Goal: Information Seeking & Learning: Learn about a topic

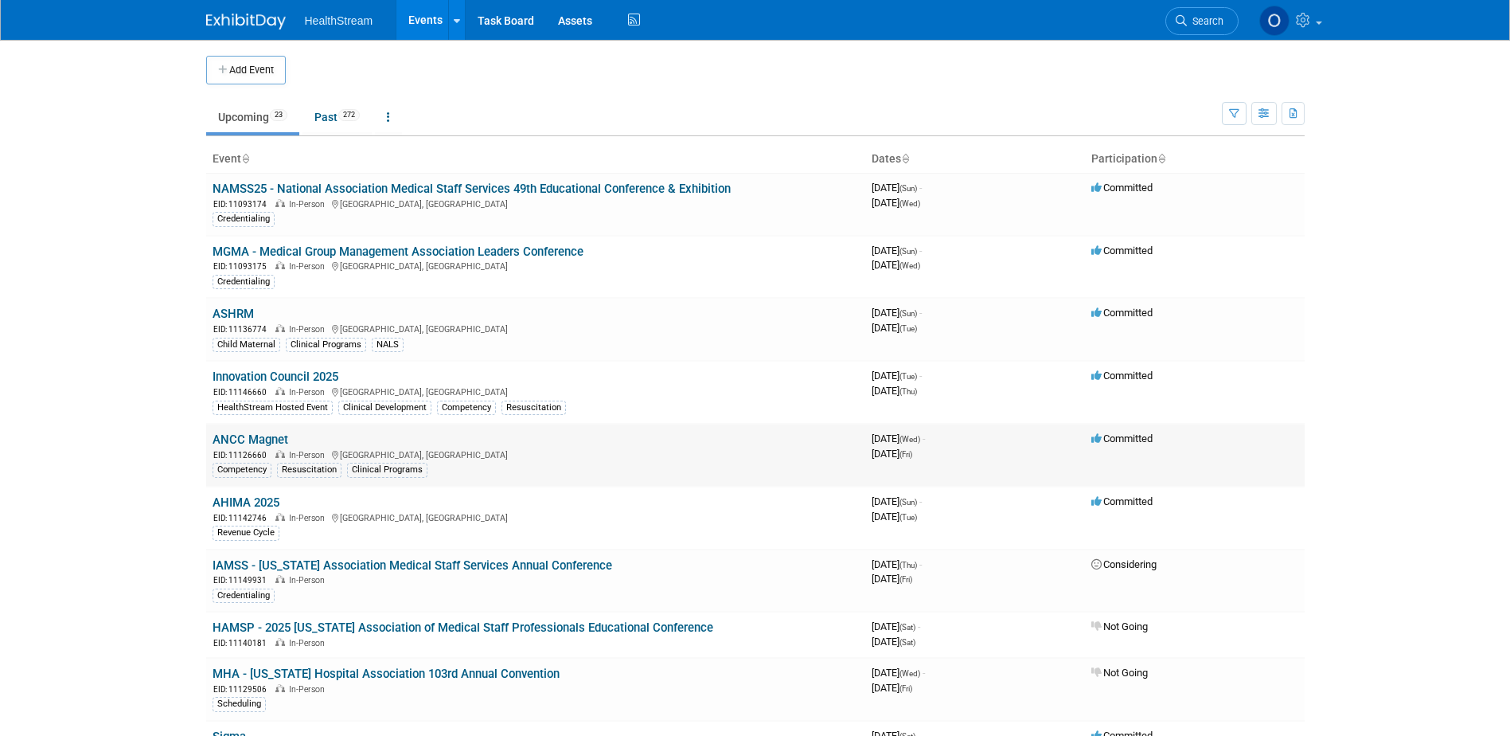
click at [250, 435] on link "ANCC Magnet" at bounding box center [251, 439] width 76 height 14
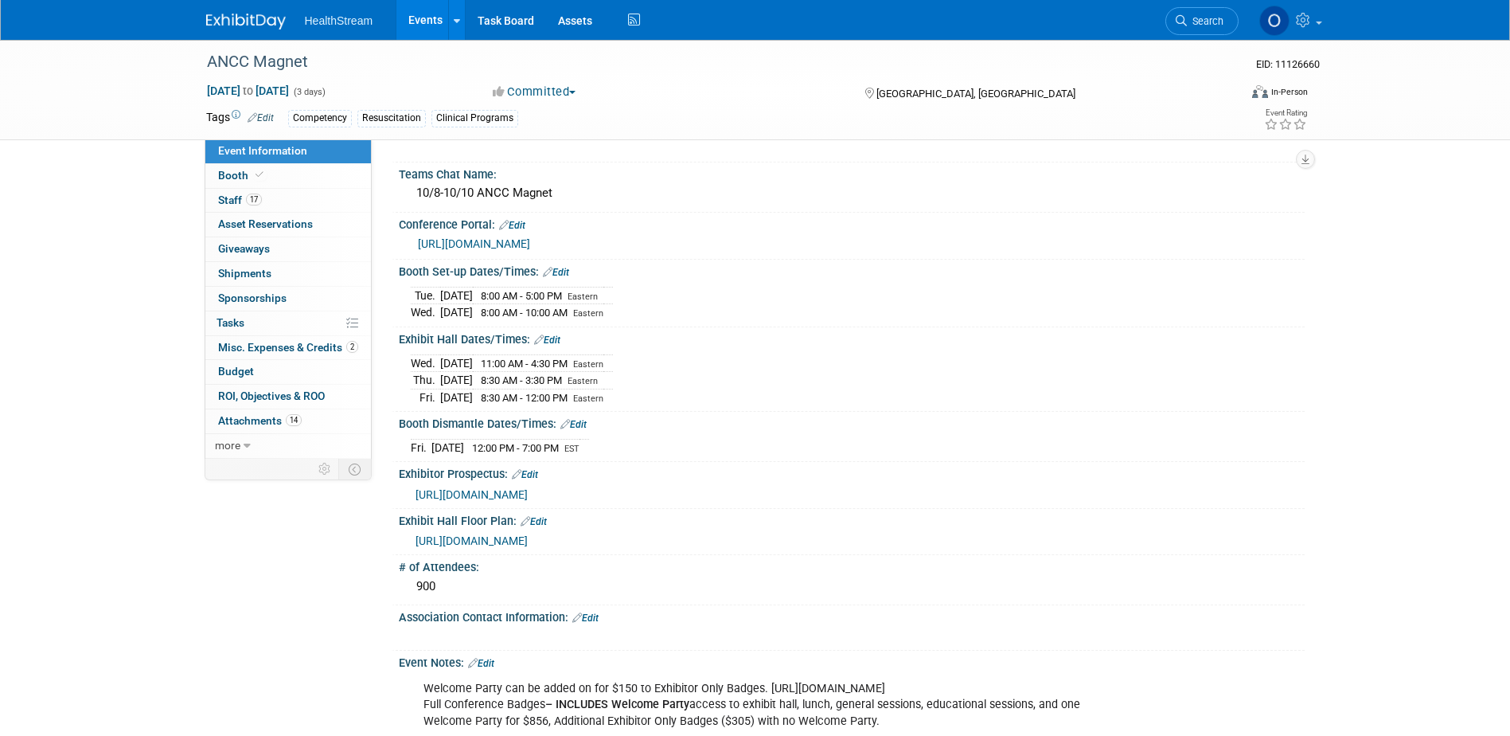
scroll to position [159, 0]
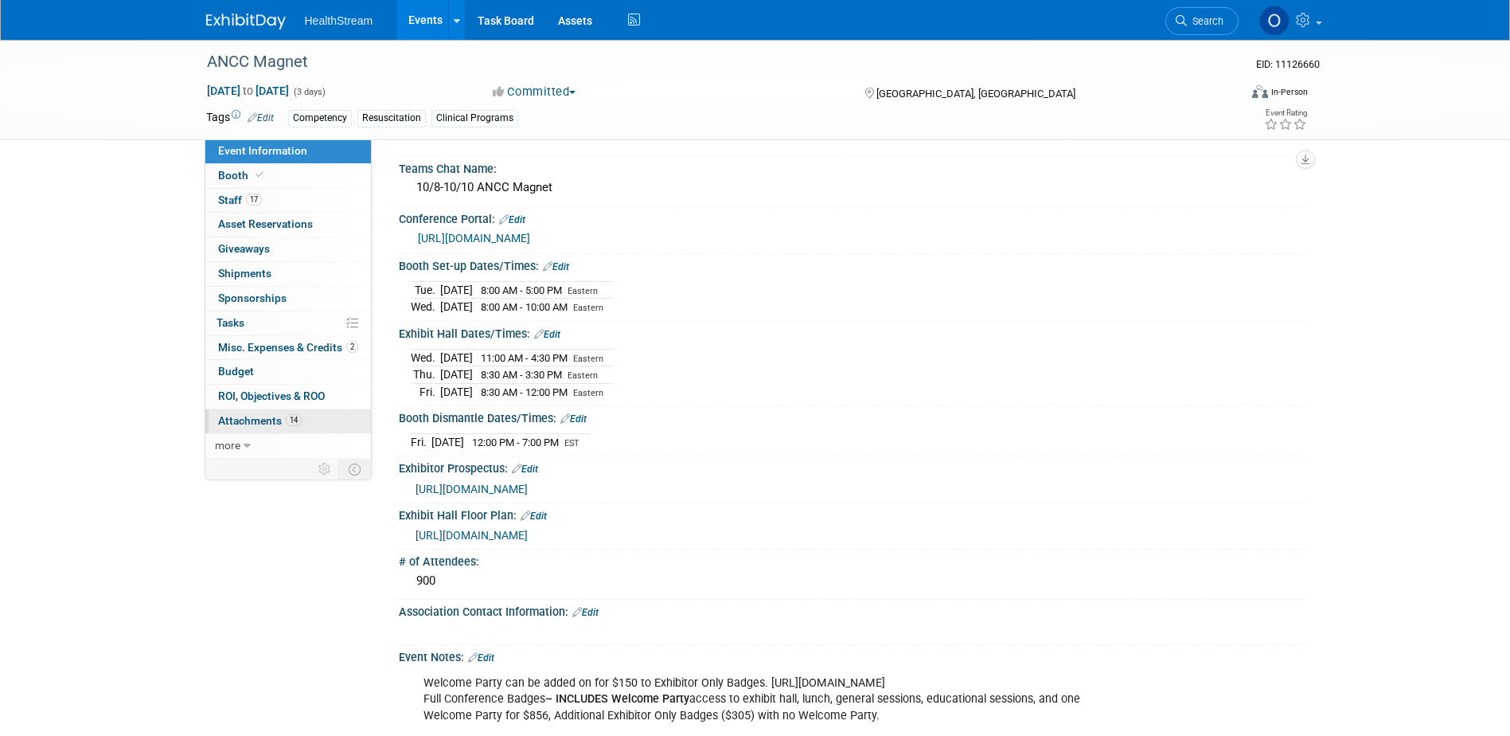
click at [236, 420] on span "Attachments 14" at bounding box center [260, 420] width 84 height 13
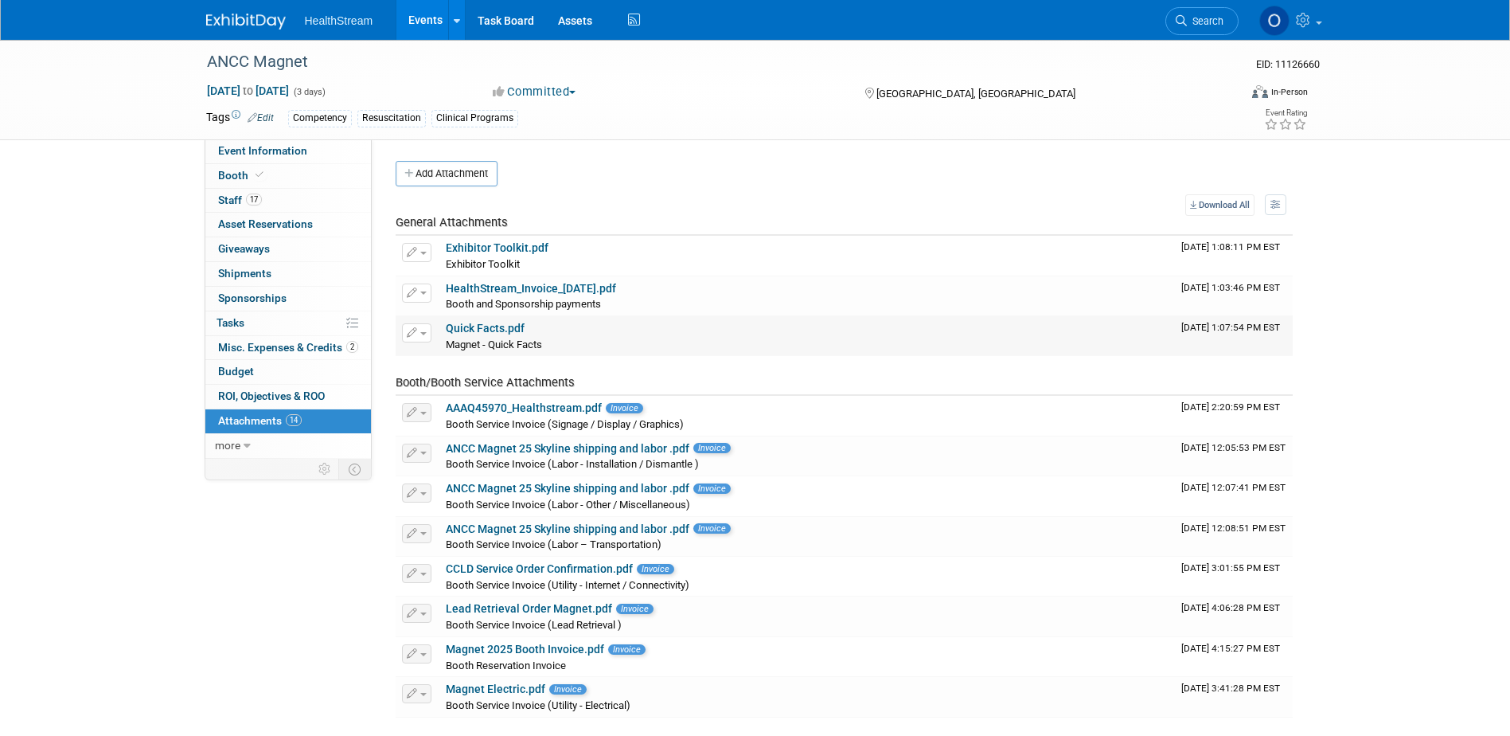
click at [493, 326] on link "Quick Facts.pdf" at bounding box center [485, 328] width 79 height 13
click at [270, 169] on link "Booth" at bounding box center [288, 176] width 166 height 24
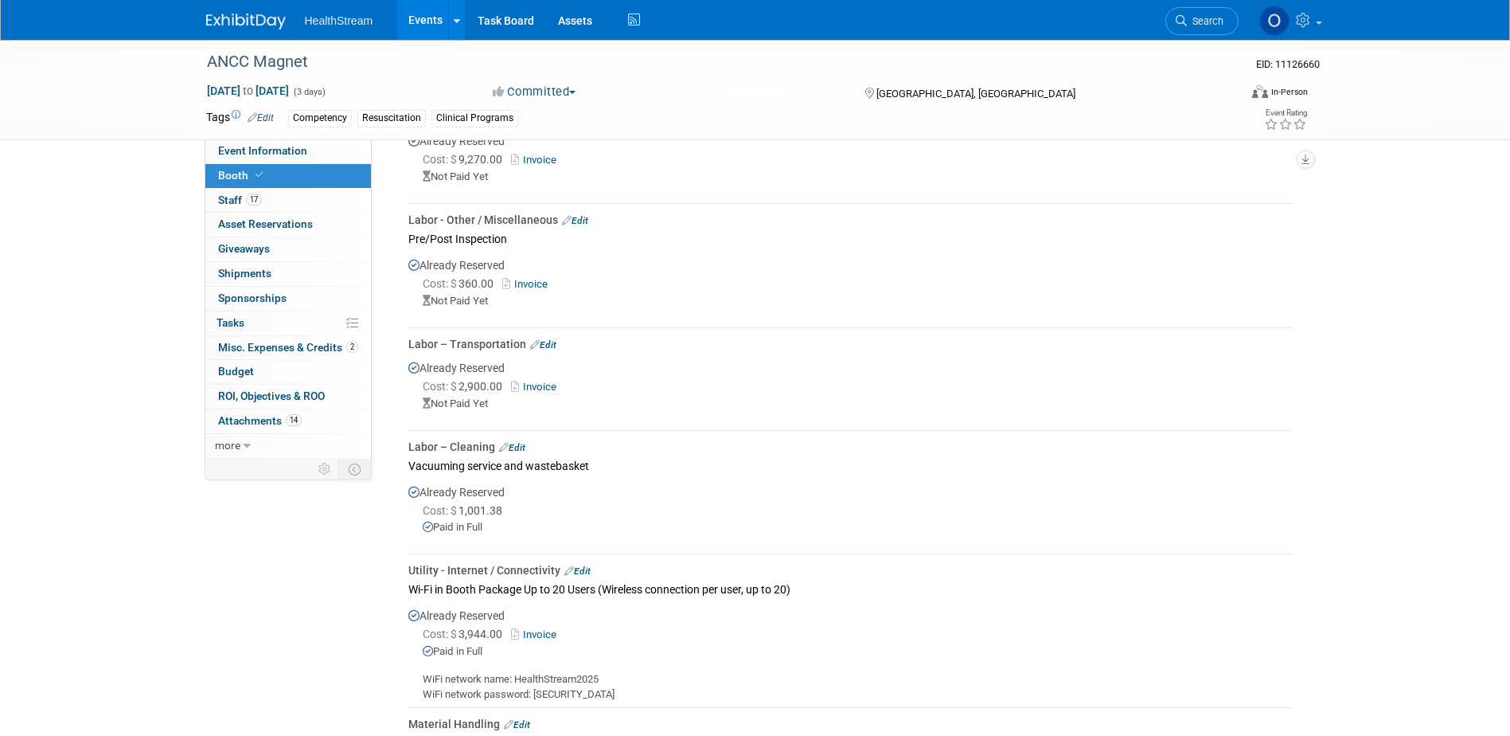
scroll to position [1035, 0]
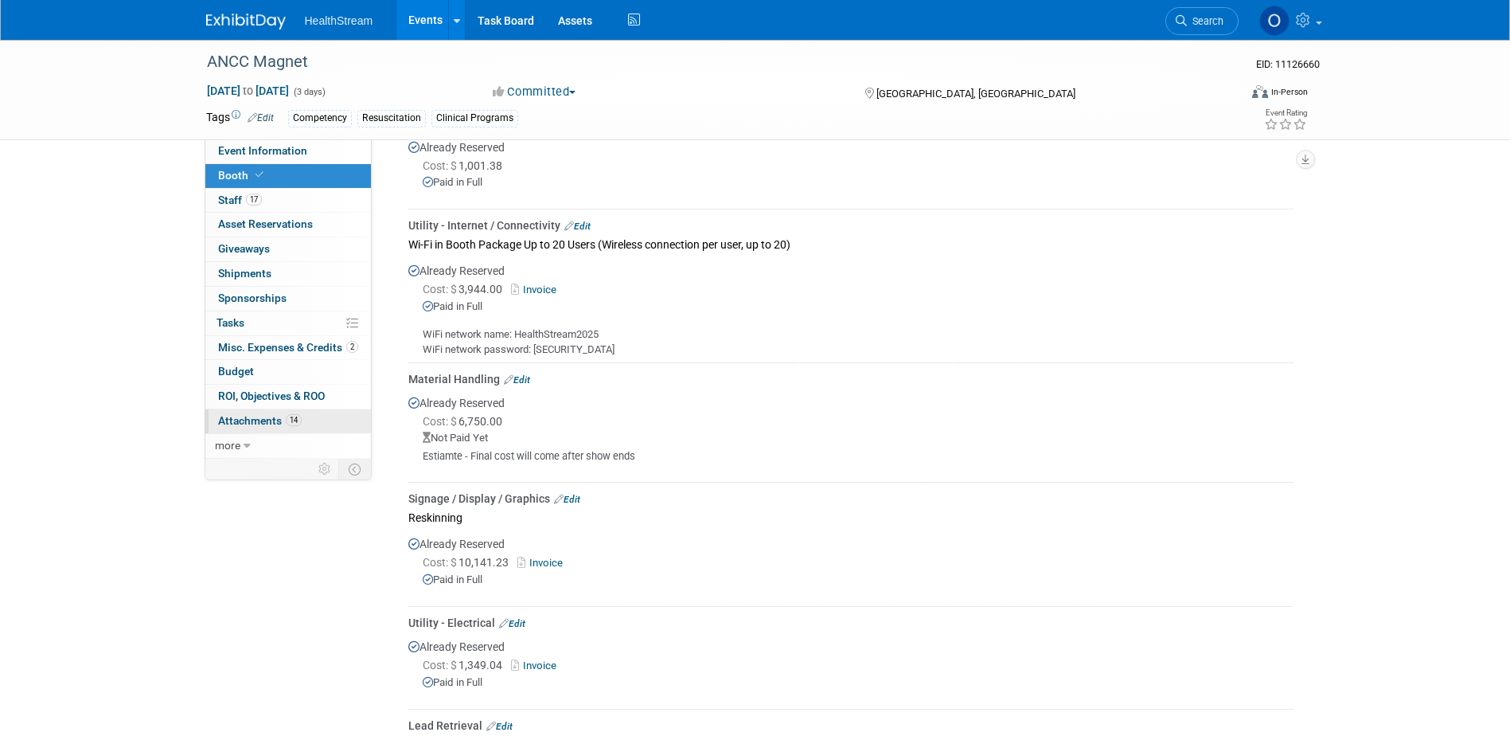
click at [240, 420] on span "Attachments 14" at bounding box center [260, 420] width 84 height 13
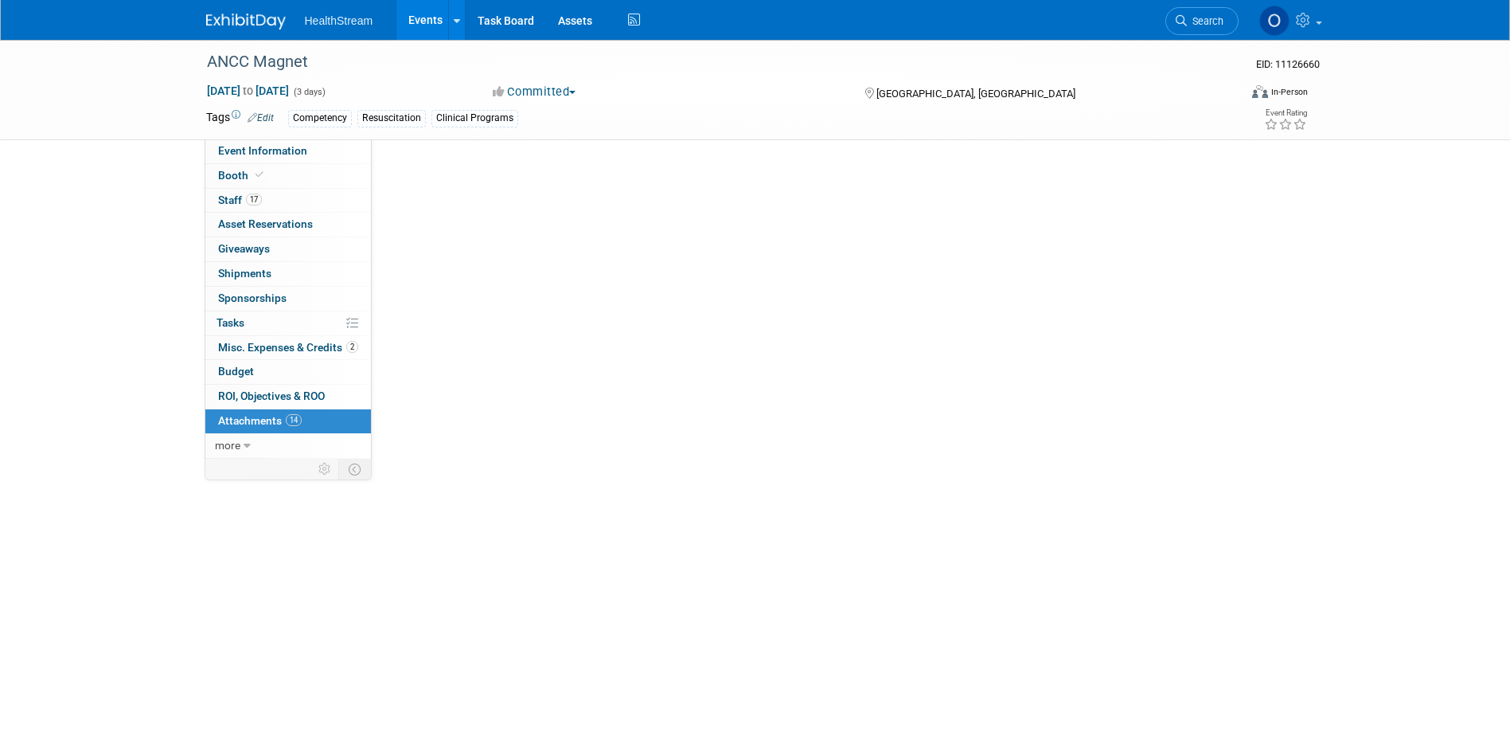
scroll to position [0, 0]
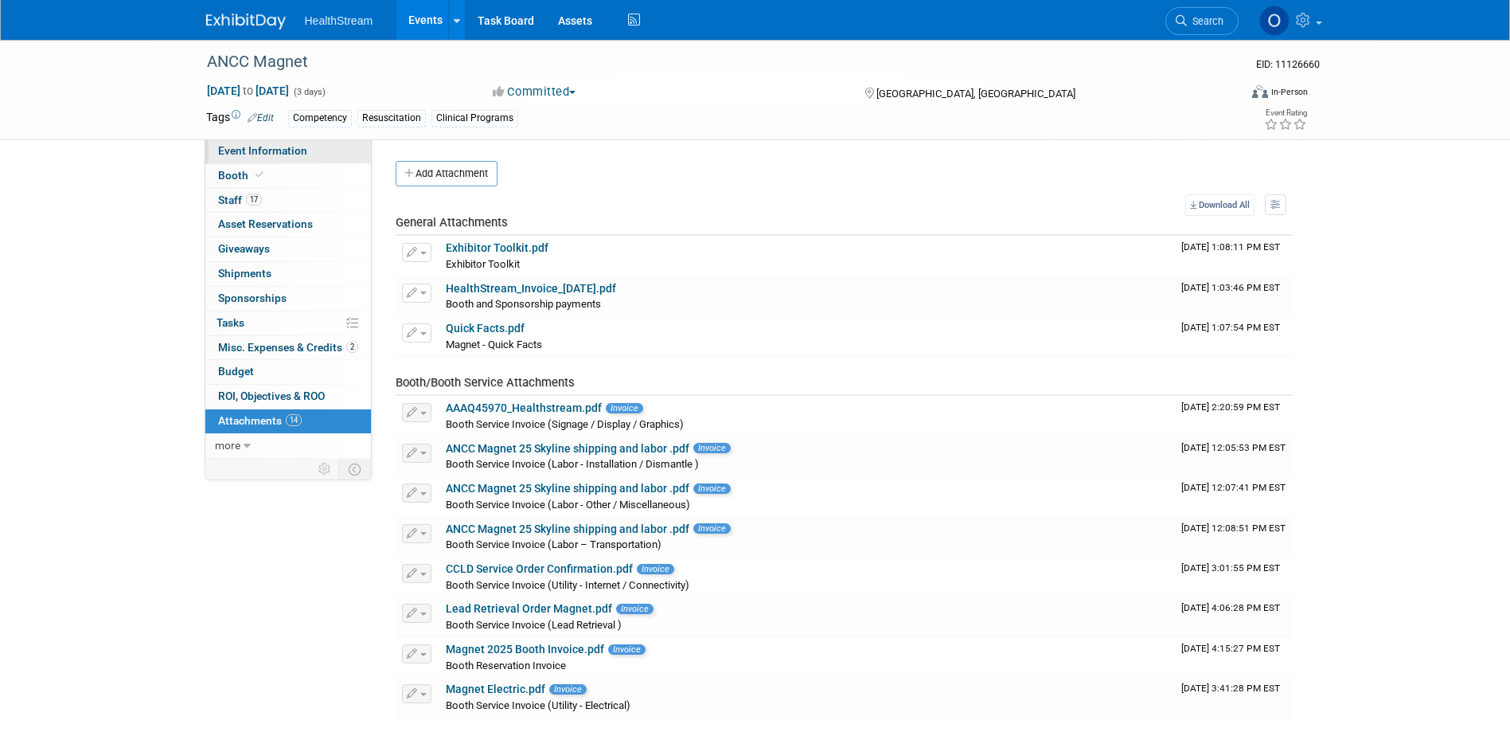
click at [281, 146] on span "Event Information" at bounding box center [262, 150] width 89 height 13
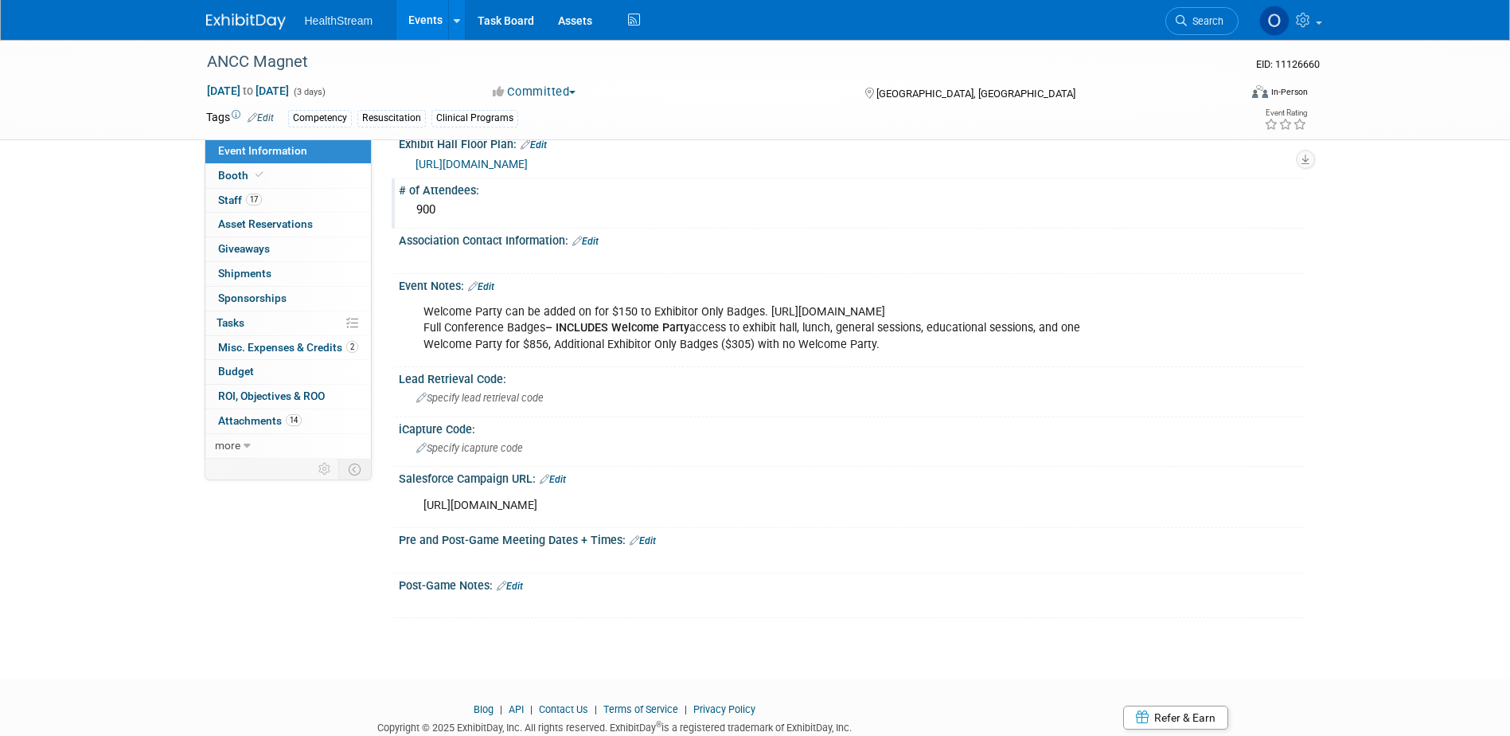
scroll to position [557, 0]
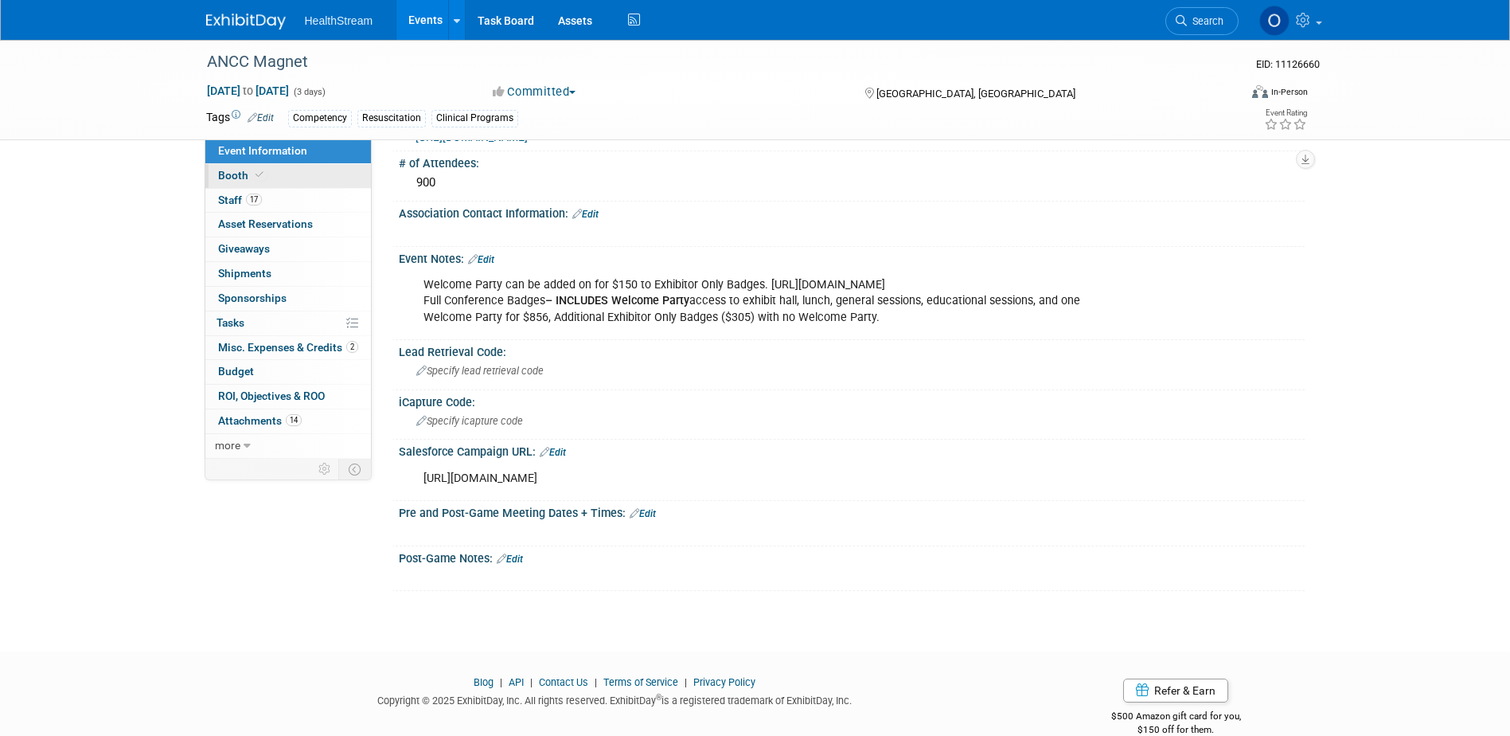
click at [298, 183] on link "Booth" at bounding box center [288, 176] width 166 height 24
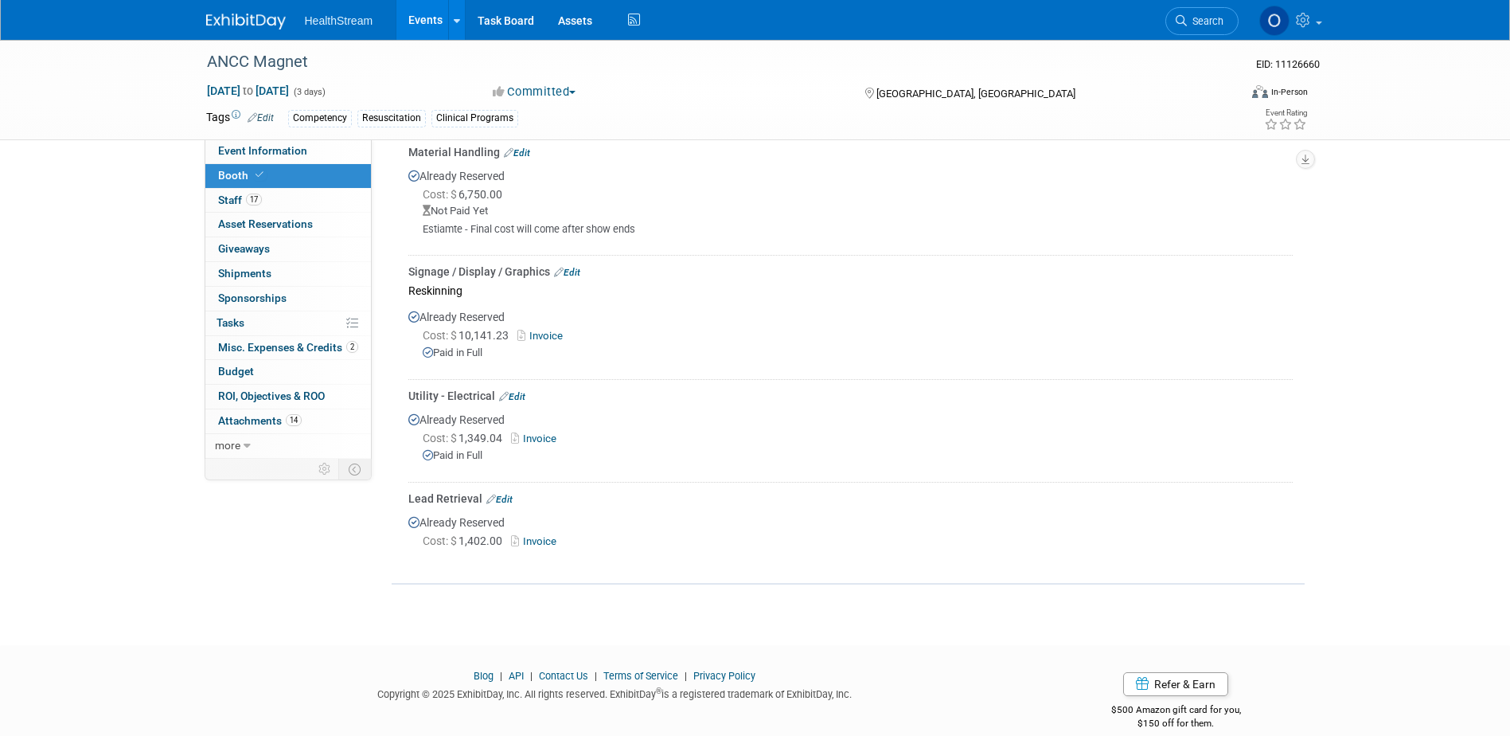
scroll to position [1276, 0]
